Goal: Task Accomplishment & Management: Manage account settings

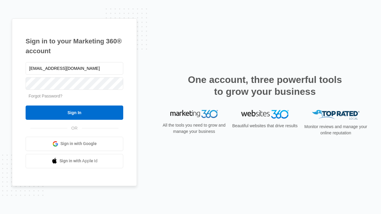
type input "[EMAIL_ADDRESS][DOMAIN_NAME]"
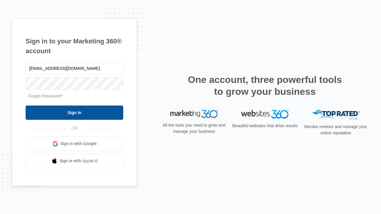
click at [74, 113] on input "Sign In" at bounding box center [75, 113] width 98 height 14
